Goal: Task Accomplishment & Management: Manage account settings

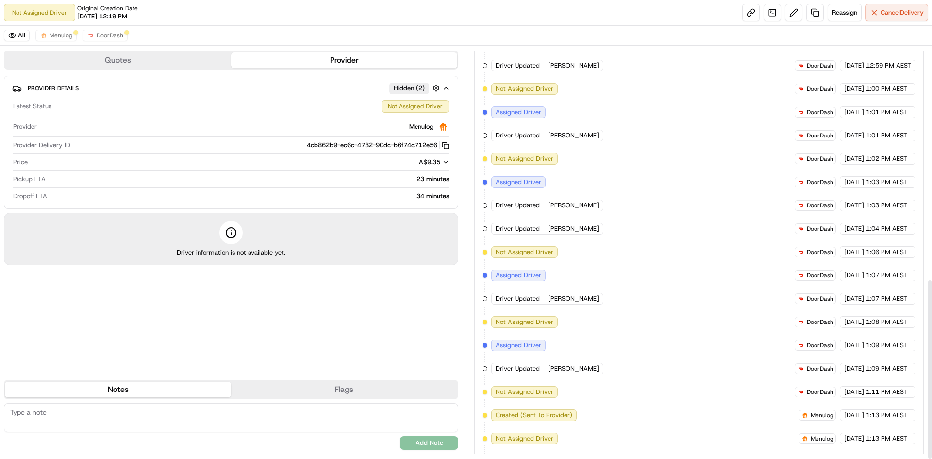
scroll to position [530, 0]
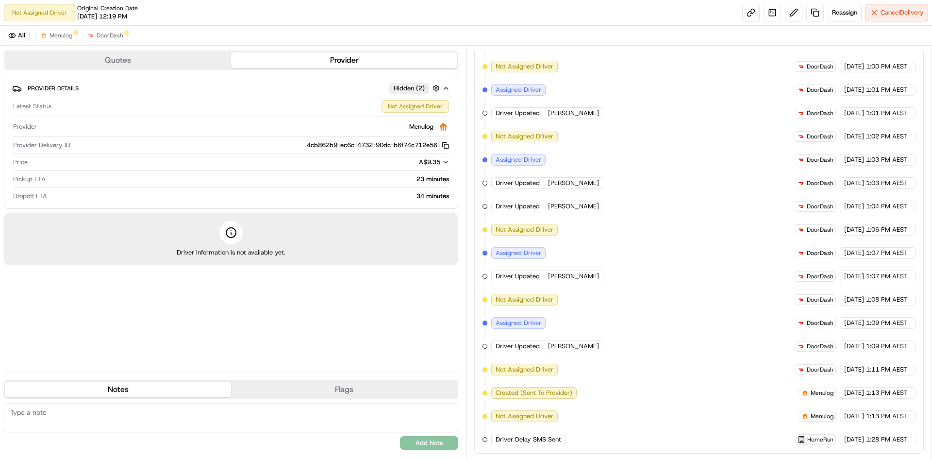
click at [130, 34] on div "All Menulog DoorDash" at bounding box center [466, 36] width 932 height 20
click at [117, 29] on div "All Menulog DoorDash" at bounding box center [466, 36] width 932 height 20
click at [97, 31] on button "DoorDash" at bounding box center [105, 36] width 45 height 12
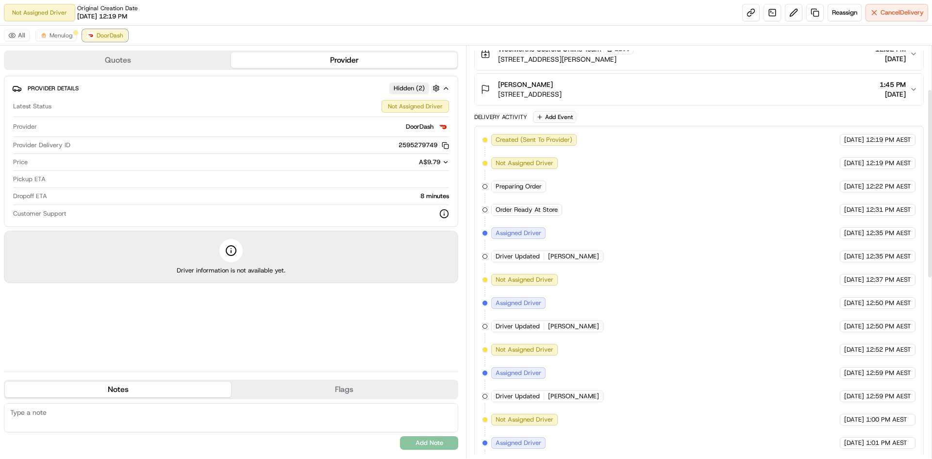
scroll to position [95, 0]
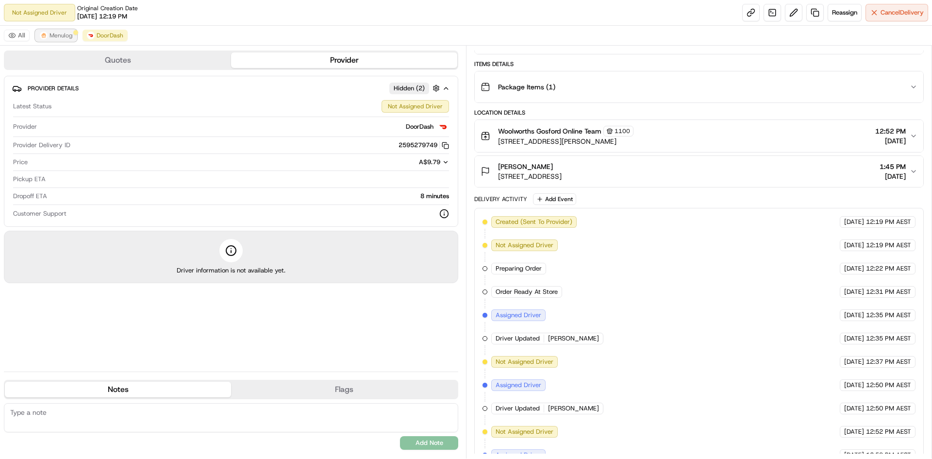
click at [40, 37] on img at bounding box center [44, 36] width 8 height 8
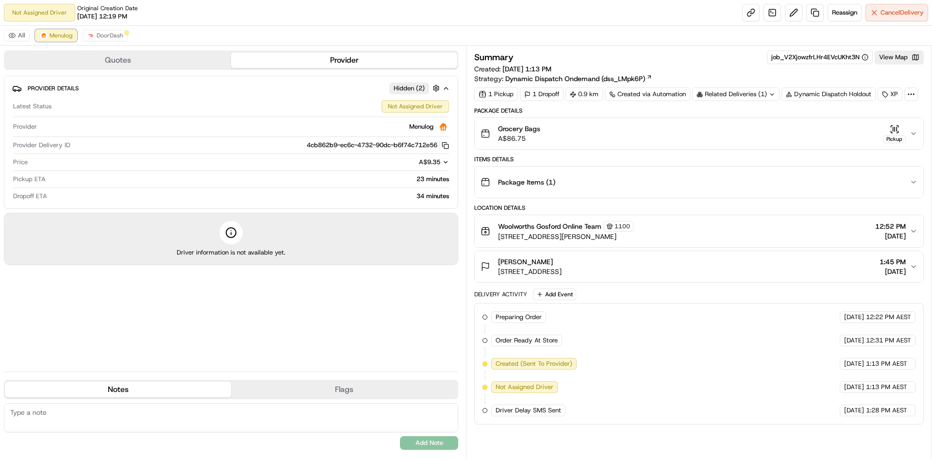
scroll to position [0, 0]
click at [850, 12] on span "Reassign" at bounding box center [844, 12] width 25 height 9
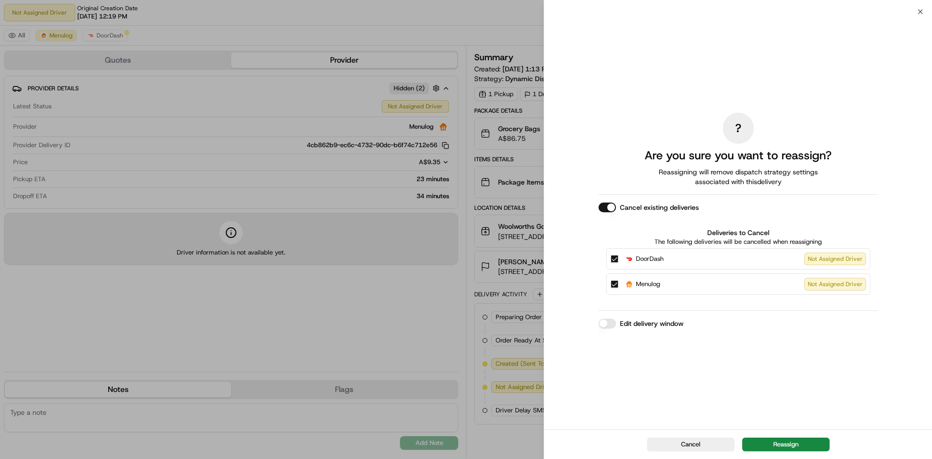
click at [782, 435] on div "Cancel Reassign" at bounding box center [738, 444] width 388 height 30
click at [786, 442] on button "Reassign" at bounding box center [786, 445] width 87 height 14
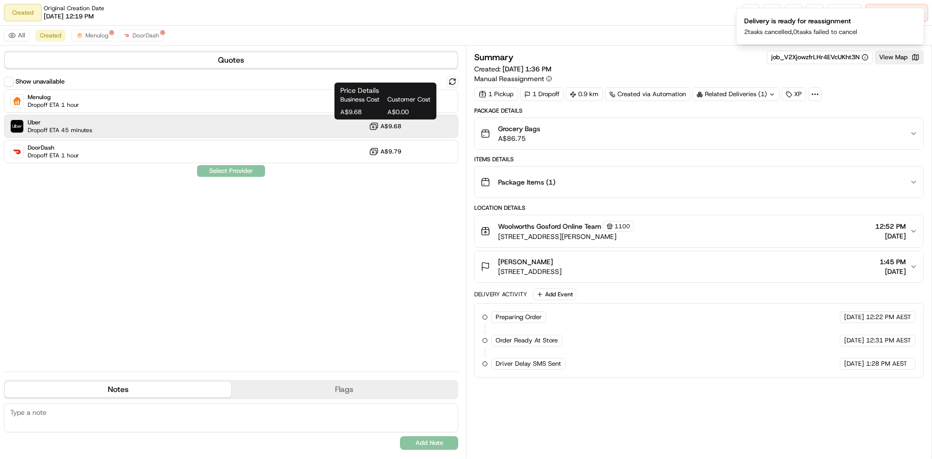
click at [388, 130] on button "A$9.68" at bounding box center [385, 126] width 33 height 10
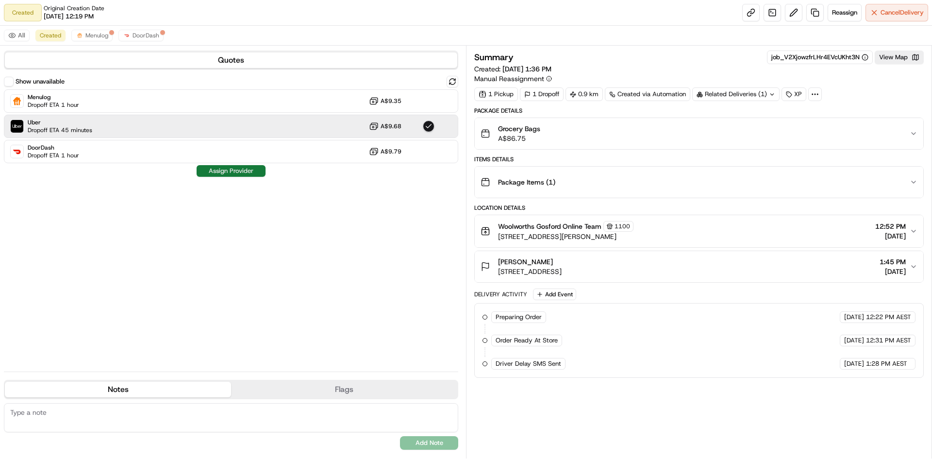
click at [231, 173] on button "Assign Provider" at bounding box center [231, 171] width 69 height 12
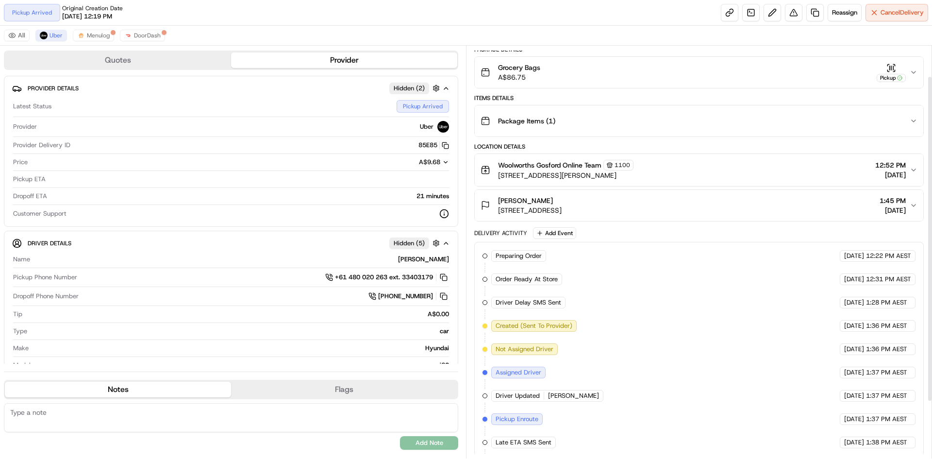
scroll to position [39, 0]
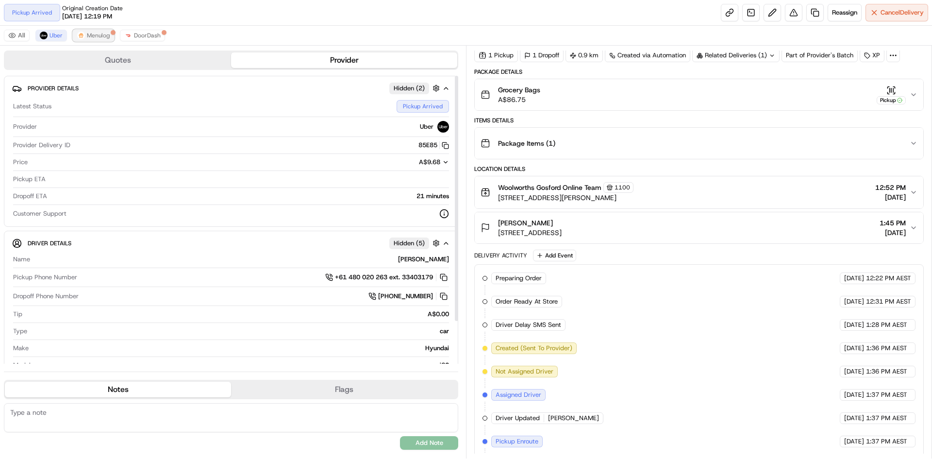
click at [91, 38] on span "Menulog" at bounding box center [98, 36] width 23 height 8
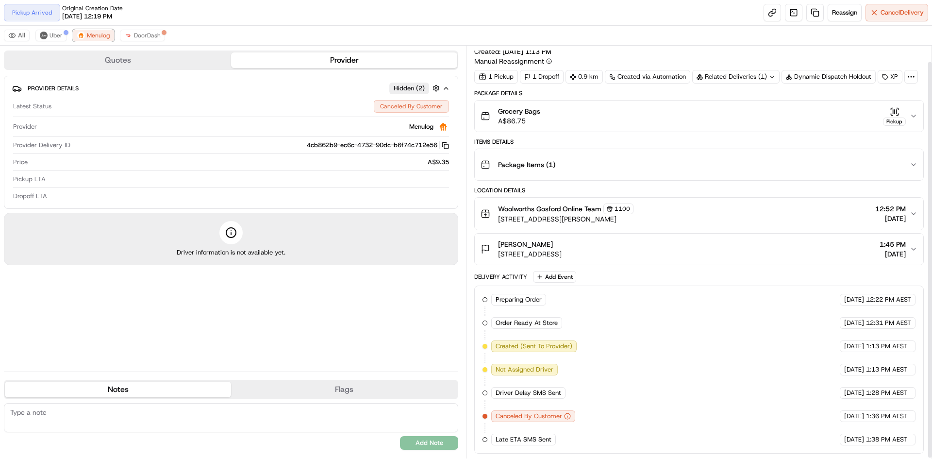
scroll to position [0, 0]
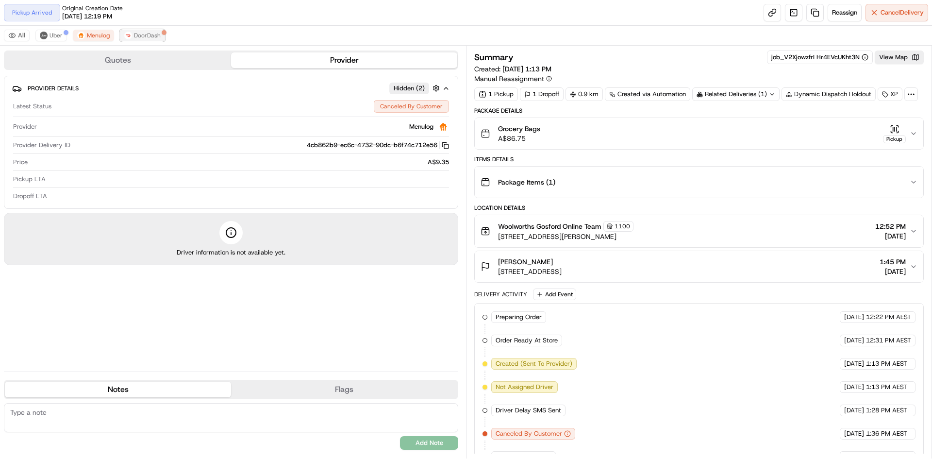
click at [158, 38] on span "DoorDash" at bounding box center [147, 36] width 27 height 8
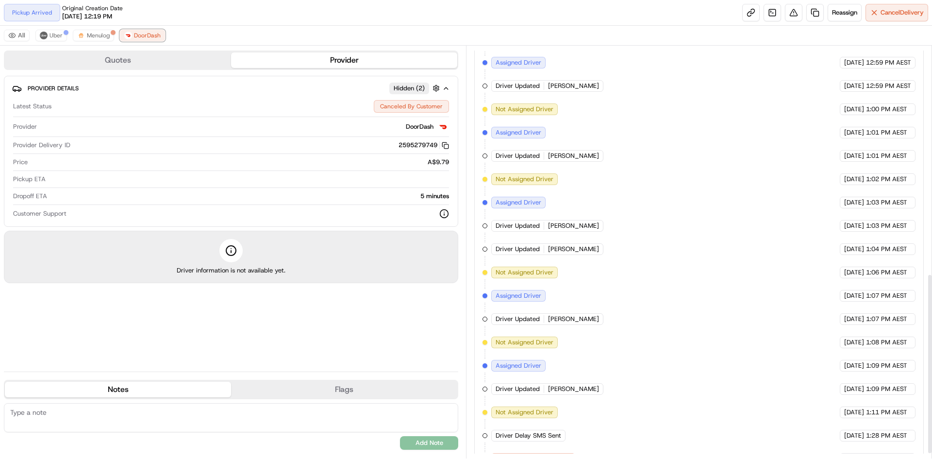
scroll to position [433, 0]
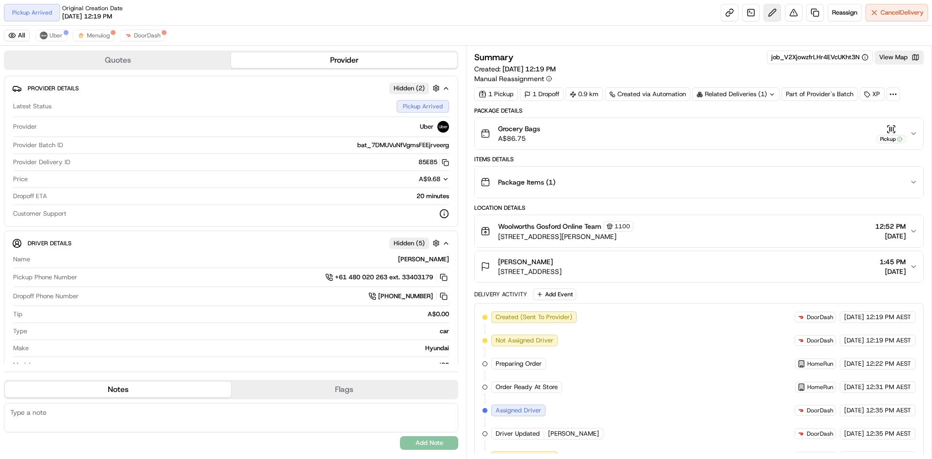
click at [768, 12] on button at bounding box center [772, 12] width 17 height 17
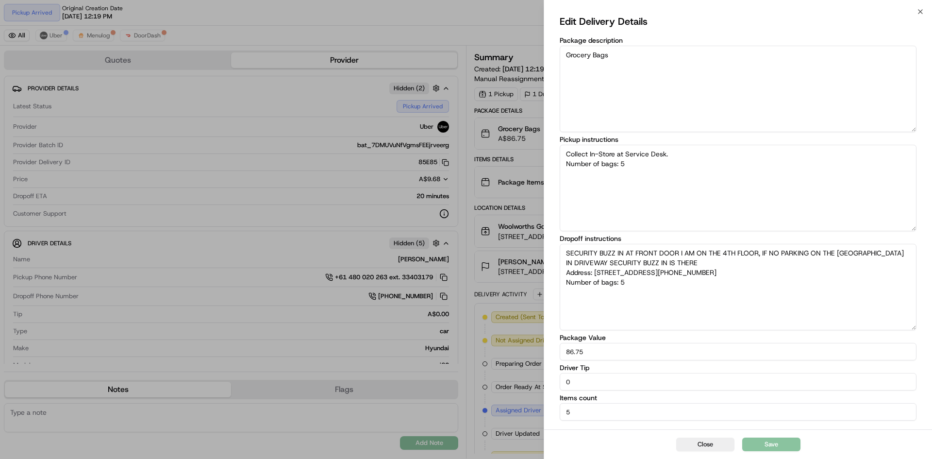
click at [761, 271] on textarea "SECURITY BUZZ IN AT FRONT DOOR I AM ON THE 4TH FLOOR, IF NO PARKING ON THE [GEO…" at bounding box center [738, 287] width 357 height 86
click at [754, 262] on textarea "SECURITY BUZZ IN AT FRONT DOOR I AM ON THE 4TH FLOOR, IF NO PARKING ON THE [GEO…" at bounding box center [738, 287] width 357 height 86
type textarea "Collect In-Store at Service Desk. Number of bags: 5"
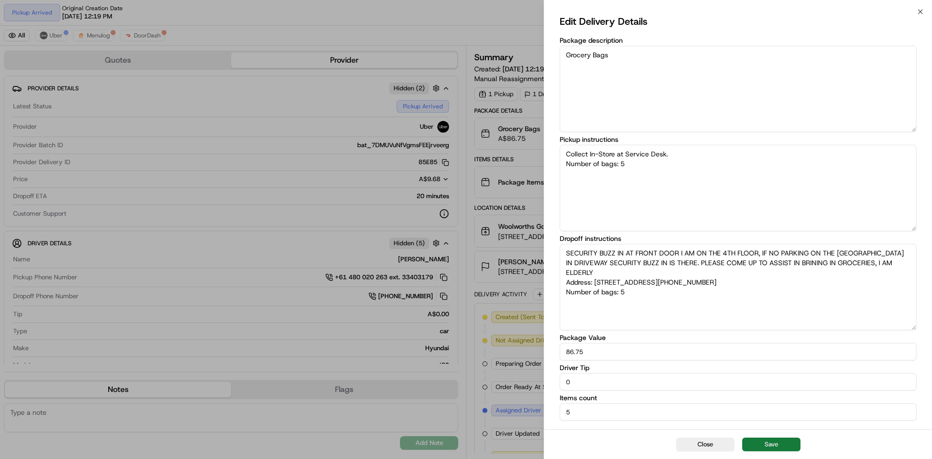
type textarea "SECURITY BUZZ IN AT FRONT DOOR I AM ON THE 4TH FLOOR, IF NO PARKING ON THE [GEO…"
click at [799, 439] on button "Save" at bounding box center [772, 445] width 58 height 14
type textarea "Collect In-Store at Service Desk. Number of bags: 5"
